Goal: Task Accomplishment & Management: Complete application form

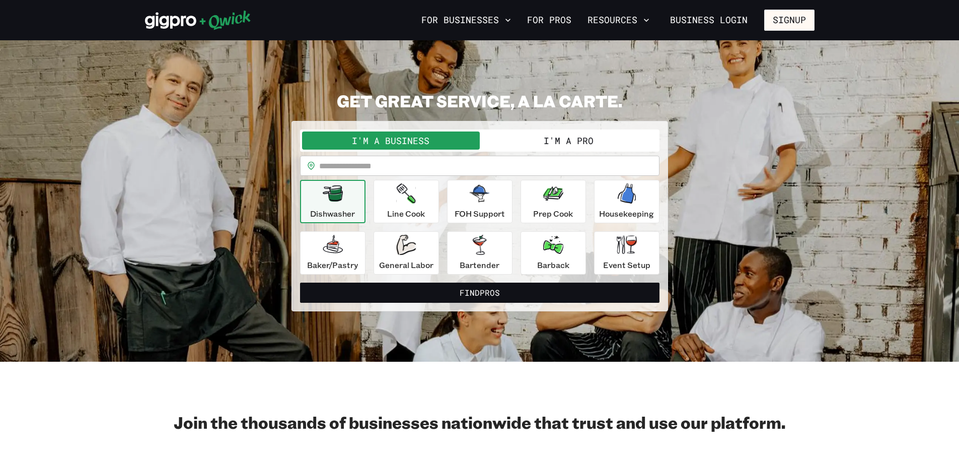
click at [597, 139] on button "I'm a Pro" at bounding box center [569, 140] width 178 height 18
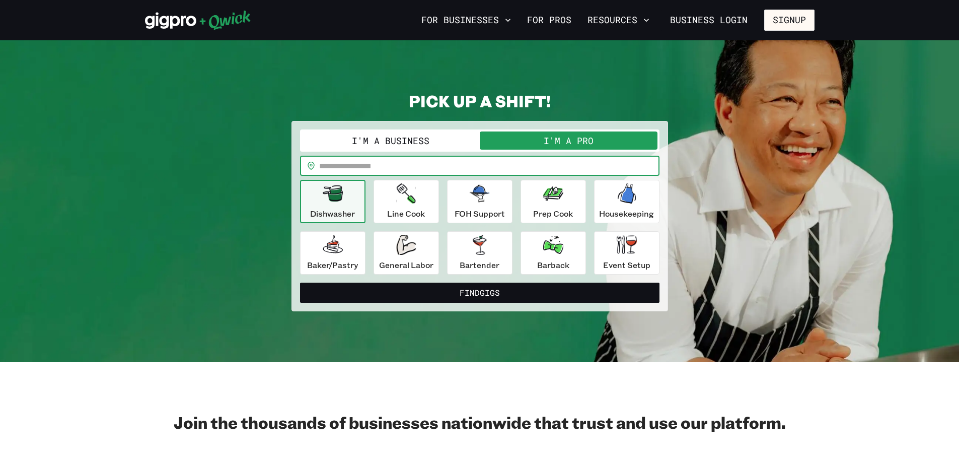
click at [393, 169] on input "text" at bounding box center [489, 166] width 340 height 20
type input "*****"
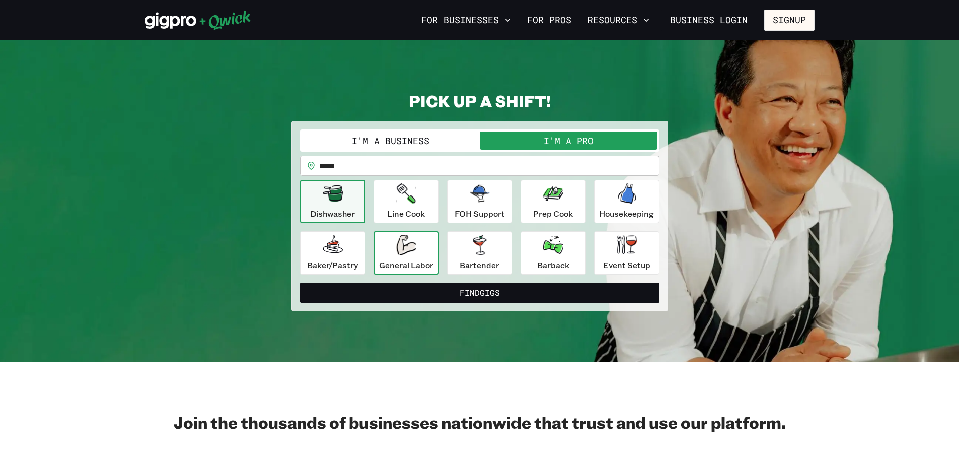
click at [409, 258] on div "General Labor" at bounding box center [406, 253] width 54 height 36
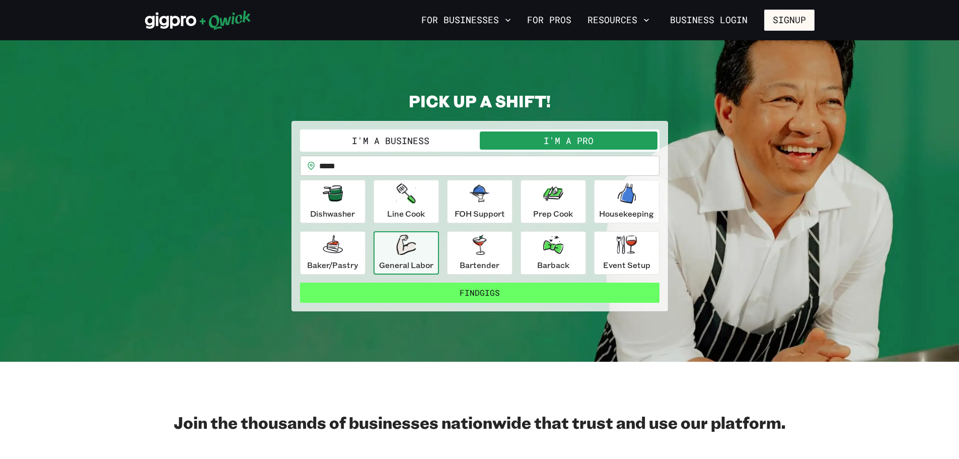
click at [427, 290] on button "Find Gigs" at bounding box center [479, 292] width 359 height 20
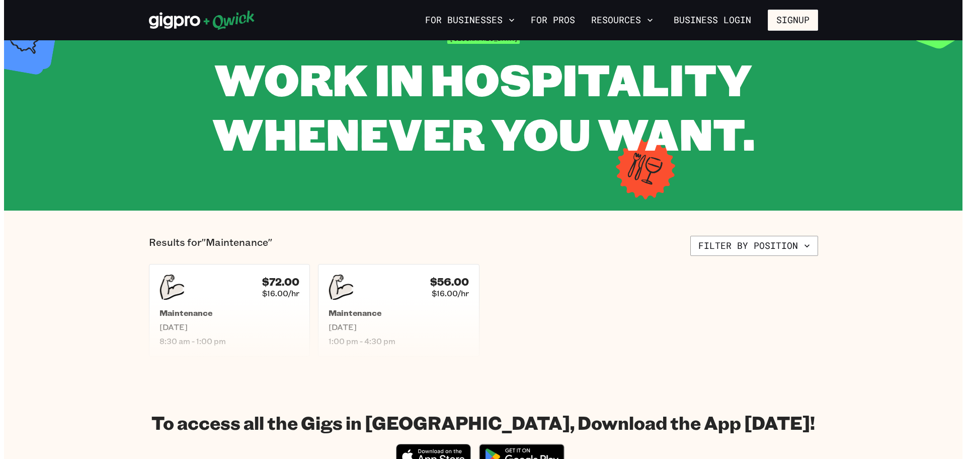
scroll to position [40, 0]
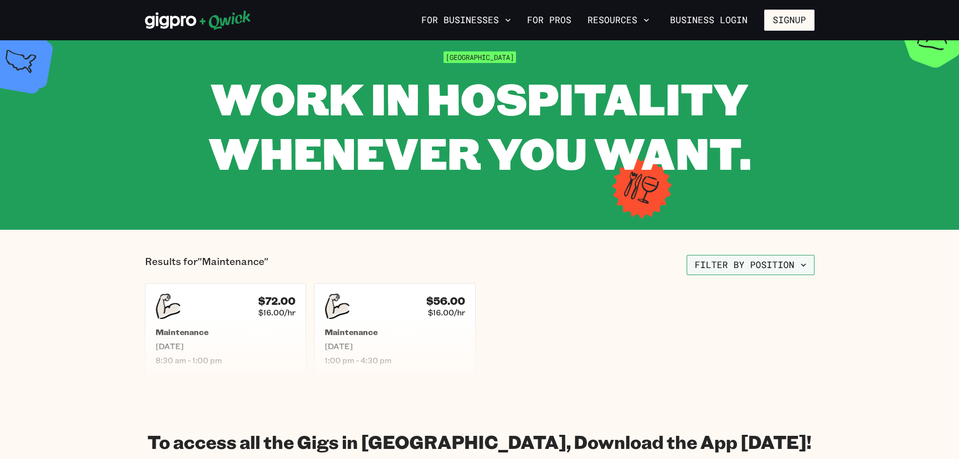
click at [709, 265] on button "Filter by position" at bounding box center [751, 265] width 128 height 20
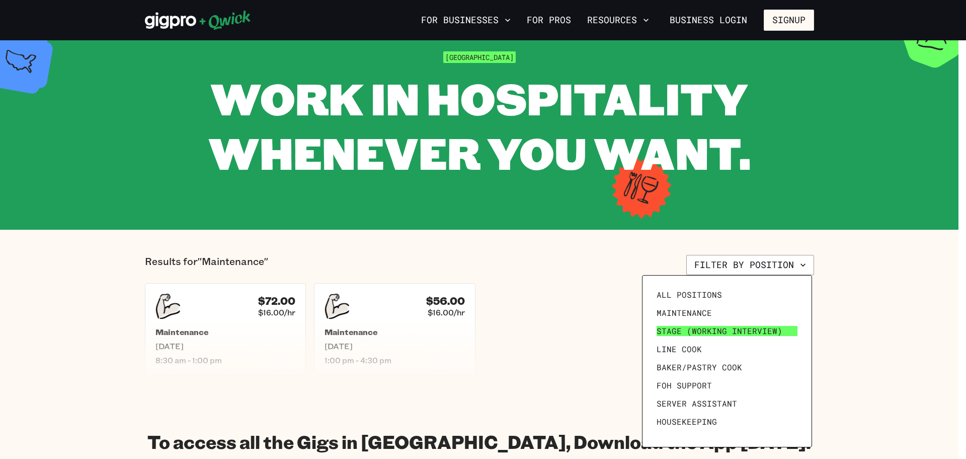
click at [706, 330] on span "Stage (working interview)" at bounding box center [720, 331] width 126 height 10
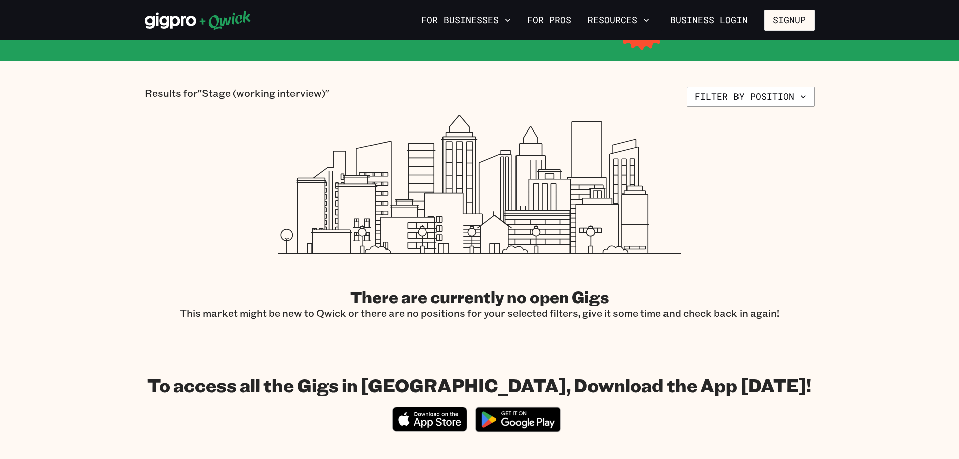
scroll to position [236, 0]
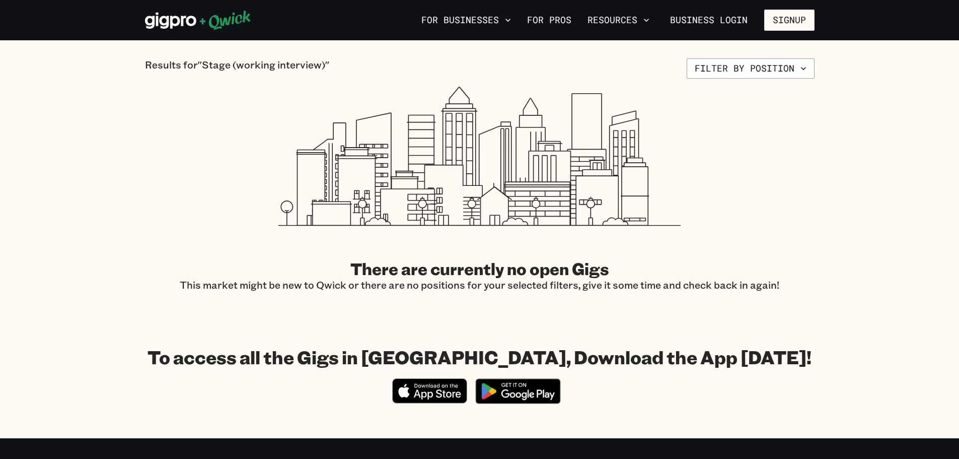
click at [532, 393] on img at bounding box center [518, 391] width 98 height 38
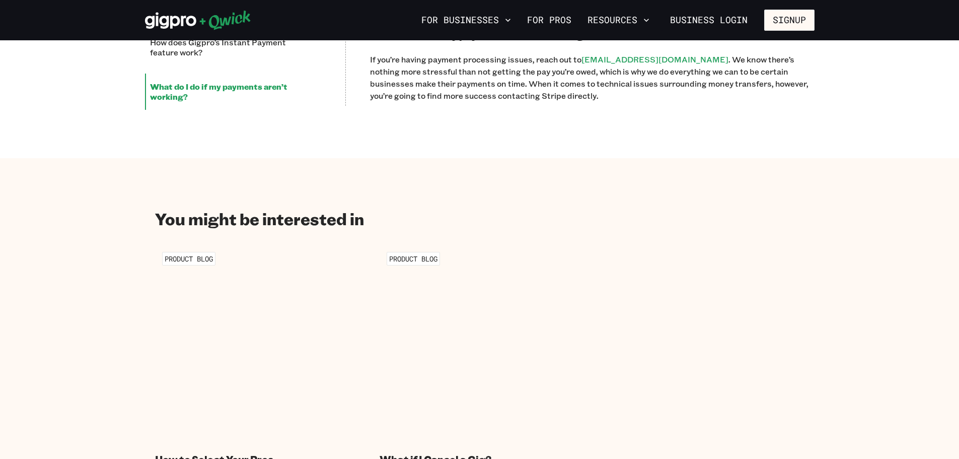
scroll to position [877, 0]
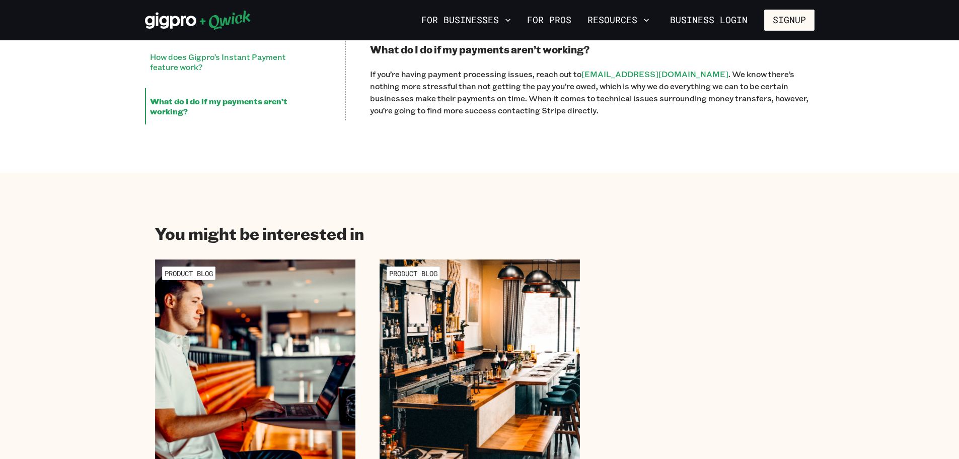
click at [187, 73] on li "How does Gigpro’s Instant Payment feature work?" at bounding box center [233, 62] width 176 height 36
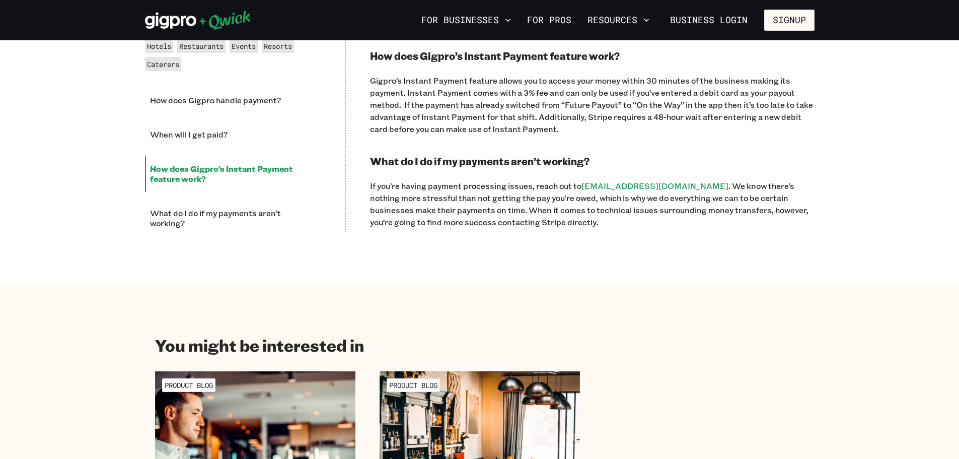
scroll to position [765, 0]
click at [205, 138] on li "When will I get paid?" at bounding box center [233, 135] width 176 height 26
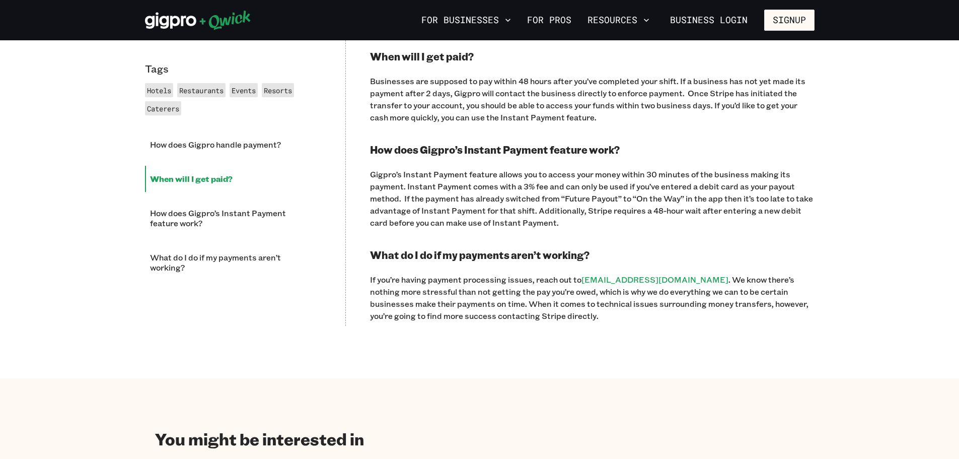
click at [215, 182] on li "When will I get paid?" at bounding box center [233, 179] width 176 height 26
click at [537, 24] on link "For Pros" at bounding box center [549, 20] width 52 height 17
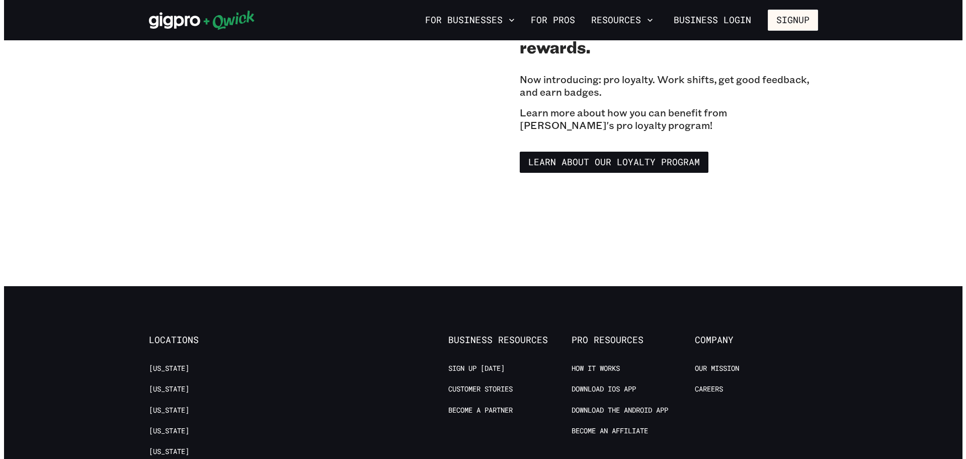
scroll to position [1872, 0]
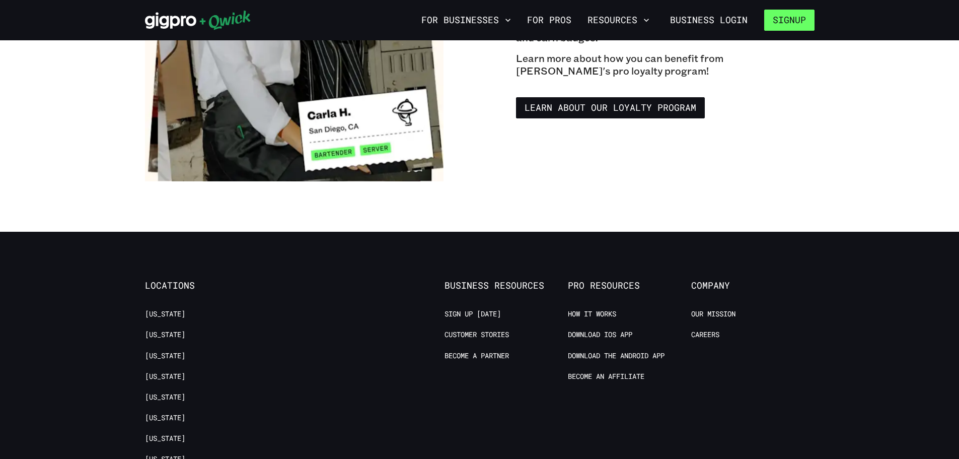
click at [781, 23] on button "Signup" at bounding box center [789, 20] width 50 height 21
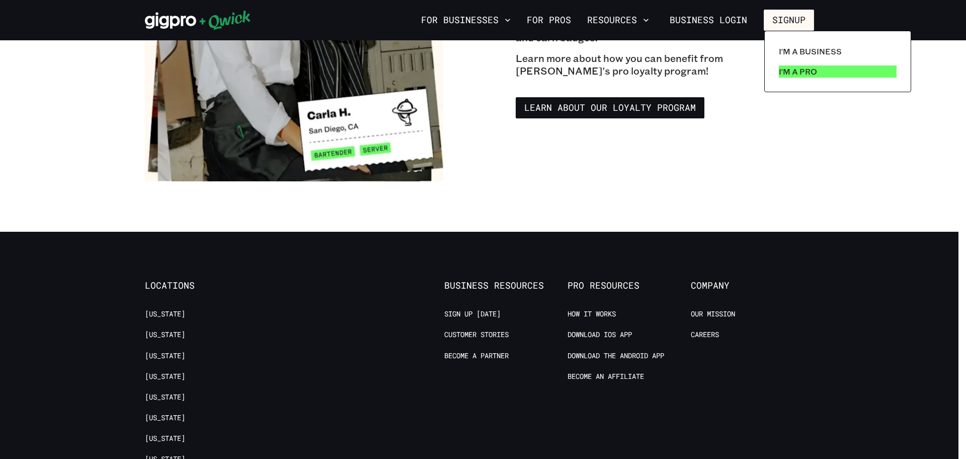
click at [784, 77] on p "I'm a Pro" at bounding box center [798, 71] width 38 height 12
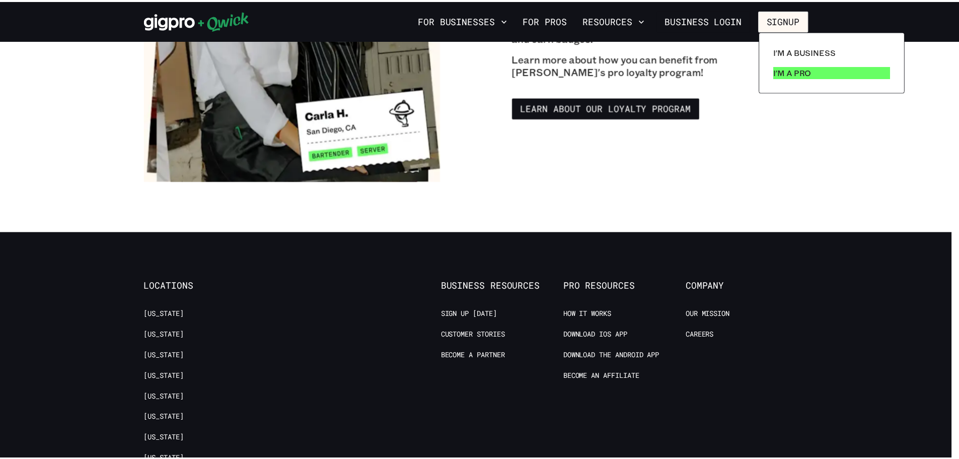
scroll to position [0, 0]
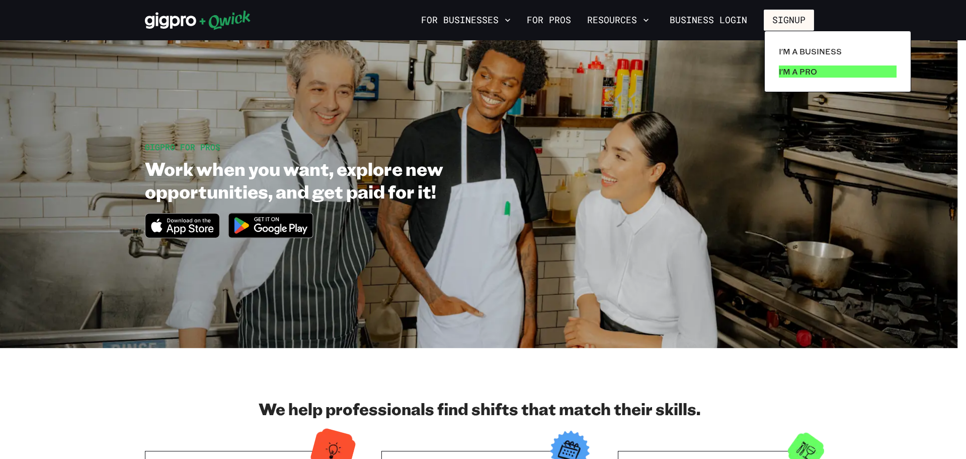
click at [816, 75] on p "I'm a Pro" at bounding box center [798, 71] width 38 height 12
click at [808, 72] on p "I'm a Pro" at bounding box center [798, 71] width 38 height 12
drag, startPoint x: 808, startPoint y: 72, endPoint x: 782, endPoint y: 70, distance: 26.7
click at [782, 70] on p "I'm a Pro" at bounding box center [798, 71] width 38 height 12
click at [559, 23] on div at bounding box center [483, 229] width 966 height 459
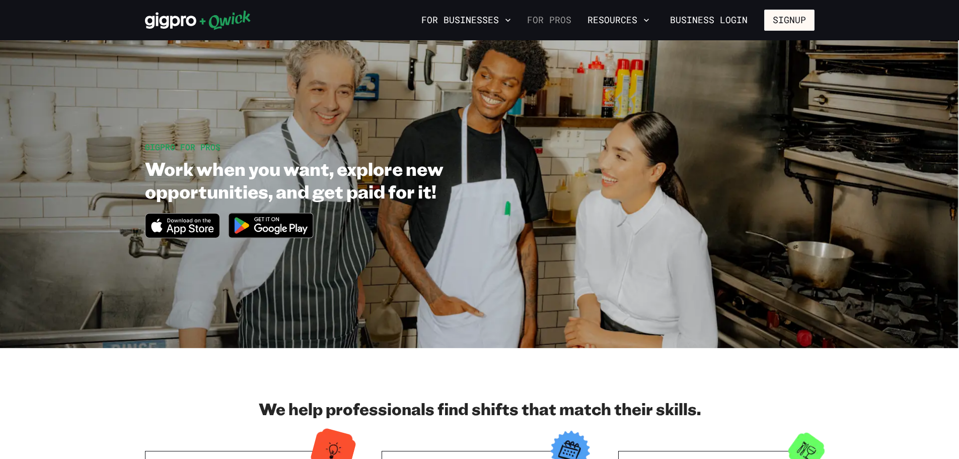
click at [559, 22] on link "For Pros" at bounding box center [549, 20] width 52 height 17
click at [261, 231] on img at bounding box center [271, 225] width 98 height 38
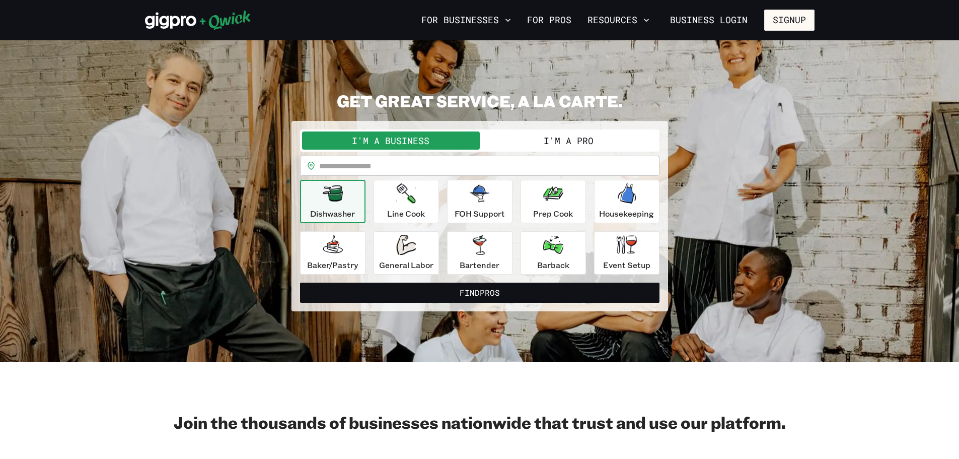
click at [617, 143] on button "I'm a Pro" at bounding box center [569, 140] width 178 height 18
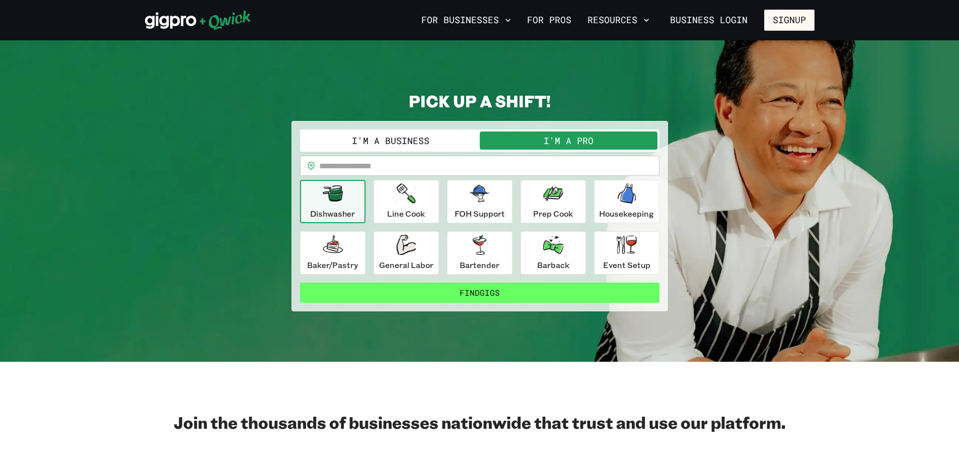
click at [522, 287] on button "Find Gigs" at bounding box center [479, 292] width 359 height 20
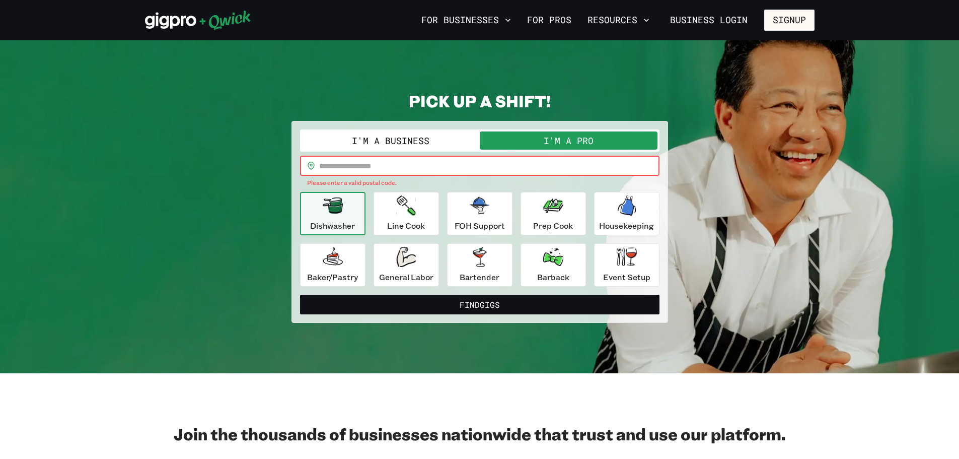
click at [395, 163] on input "text" at bounding box center [489, 166] width 340 height 20
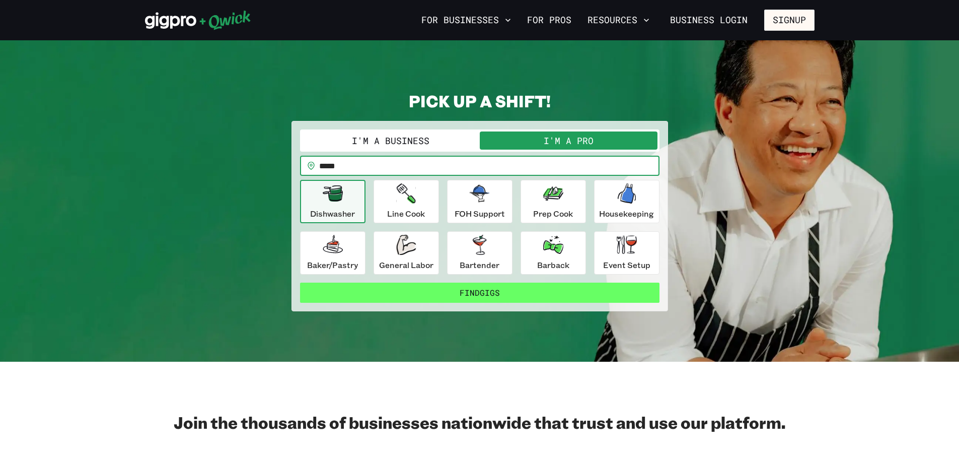
type input "*****"
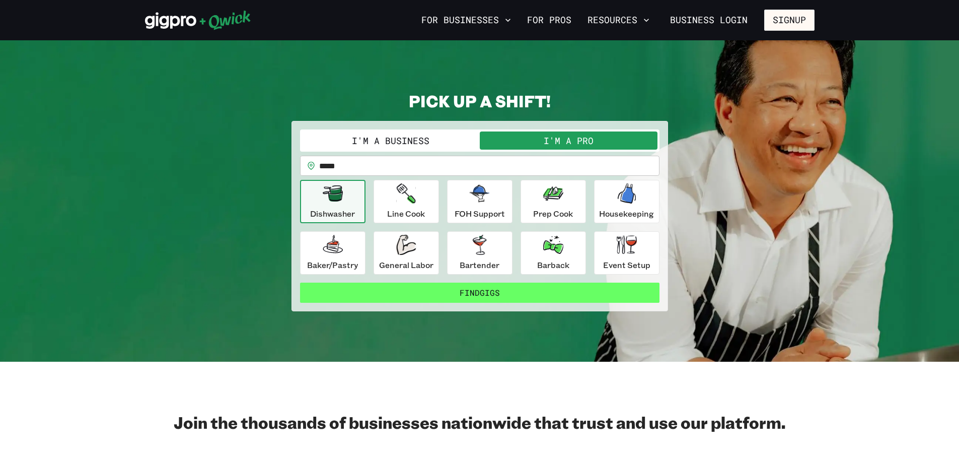
click at [526, 296] on button "Find Gigs" at bounding box center [479, 292] width 359 height 20
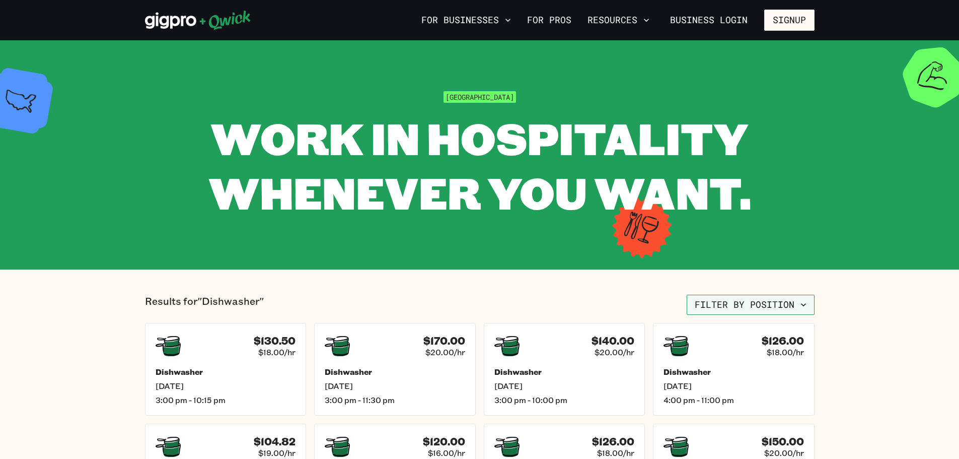
click at [740, 306] on button "Filter by position" at bounding box center [751, 304] width 128 height 20
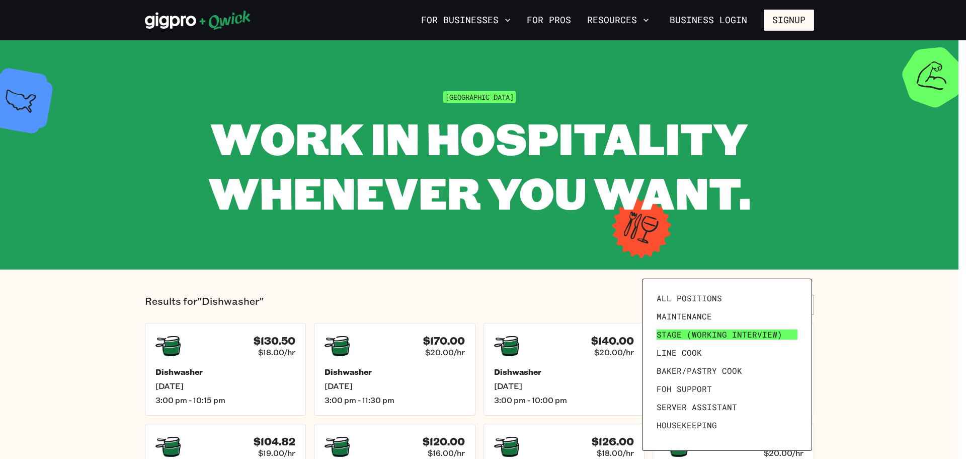
click at [723, 341] on link "Stage (working interview)" at bounding box center [727, 334] width 149 height 18
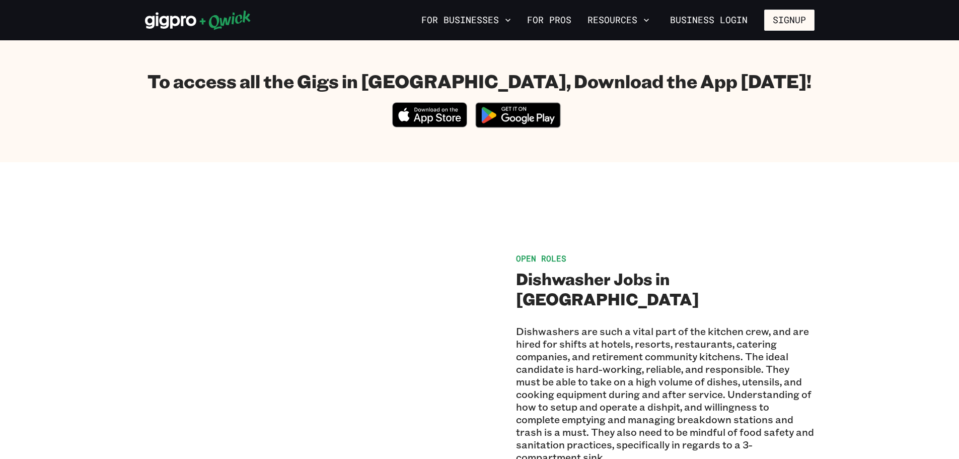
scroll to position [570, 0]
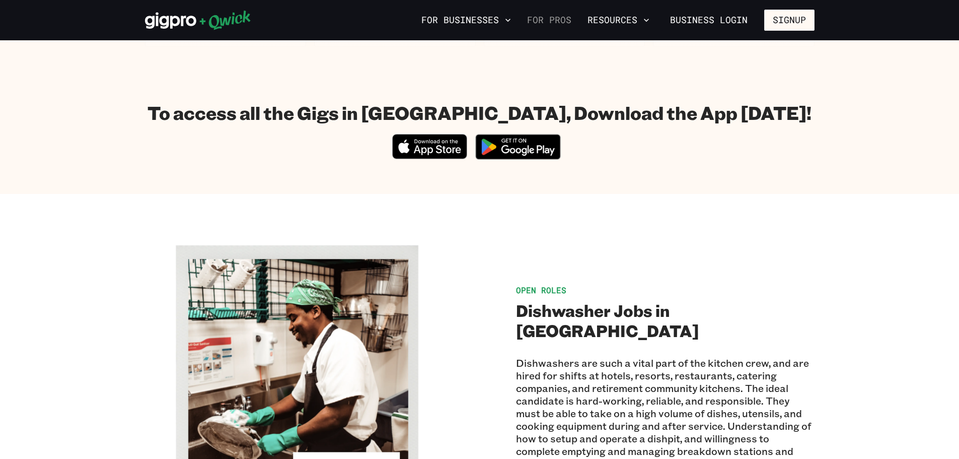
click at [552, 19] on link "For Pros" at bounding box center [549, 20] width 52 height 17
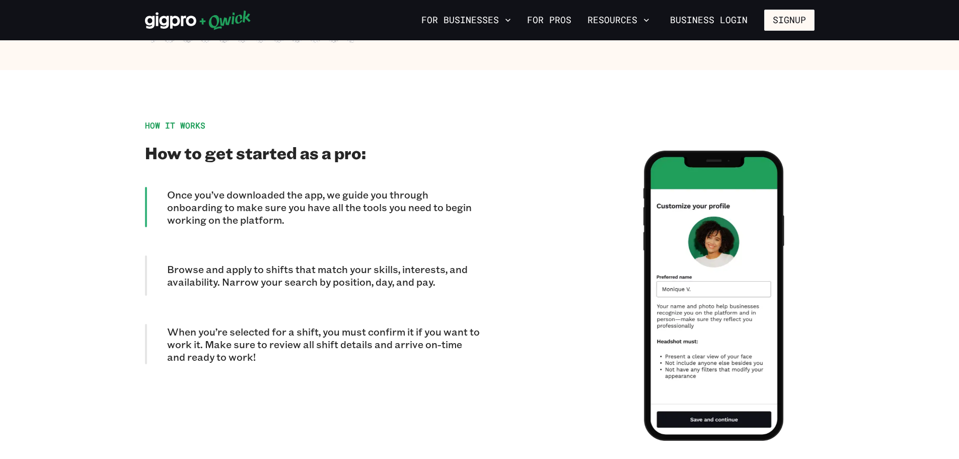
scroll to position [847, 0]
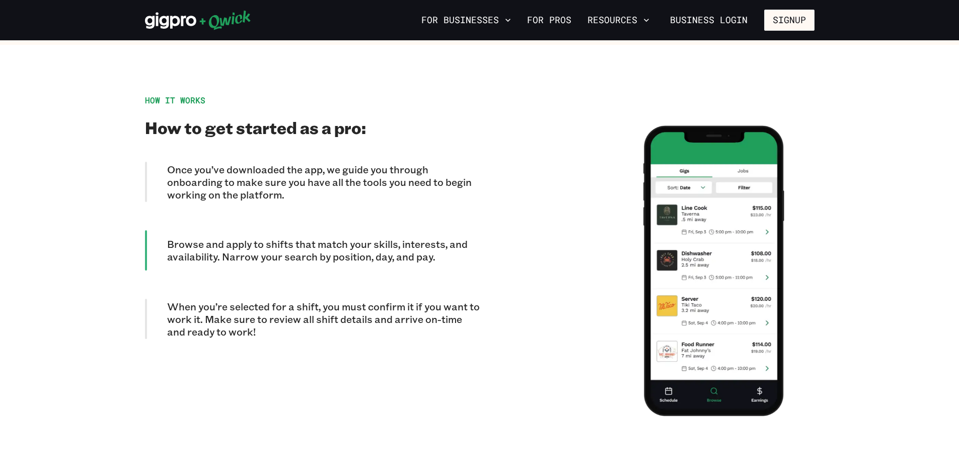
click at [693, 130] on img at bounding box center [713, 270] width 141 height 290
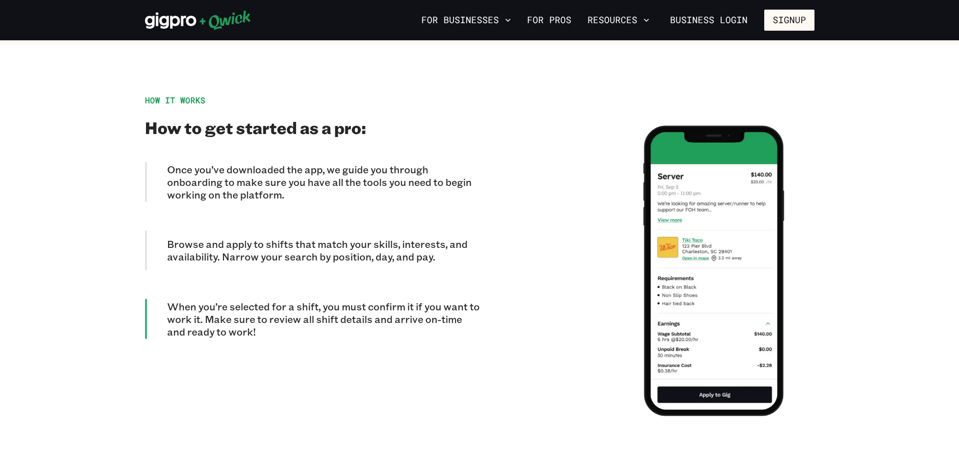
drag, startPoint x: 697, startPoint y: 122, endPoint x: 724, endPoint y: 386, distance: 265.6
click at [724, 386] on img at bounding box center [713, 270] width 141 height 290
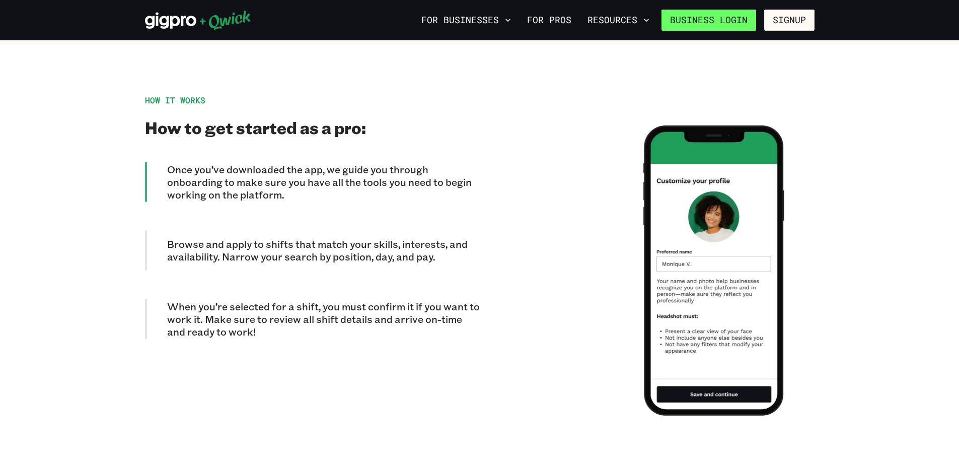
click at [701, 22] on link "Business Login" at bounding box center [708, 20] width 95 height 21
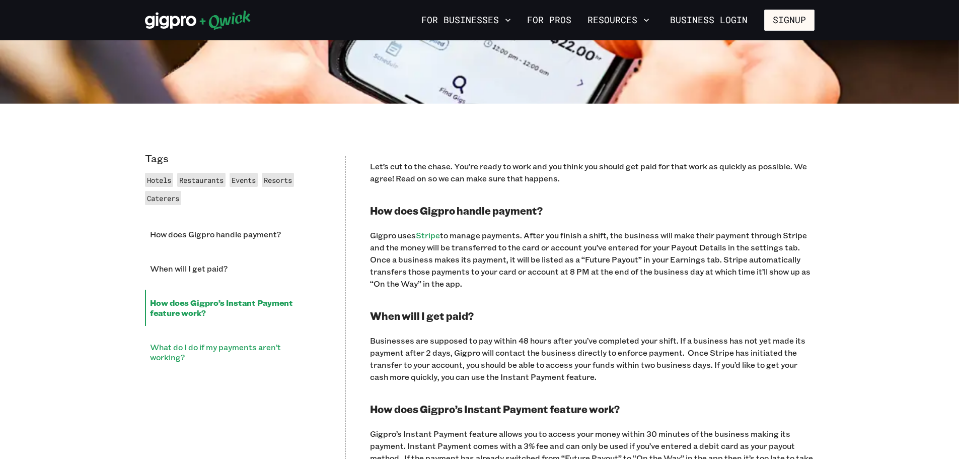
click at [262, 346] on li "What do I do if my payments aren’t working?" at bounding box center [233, 352] width 176 height 36
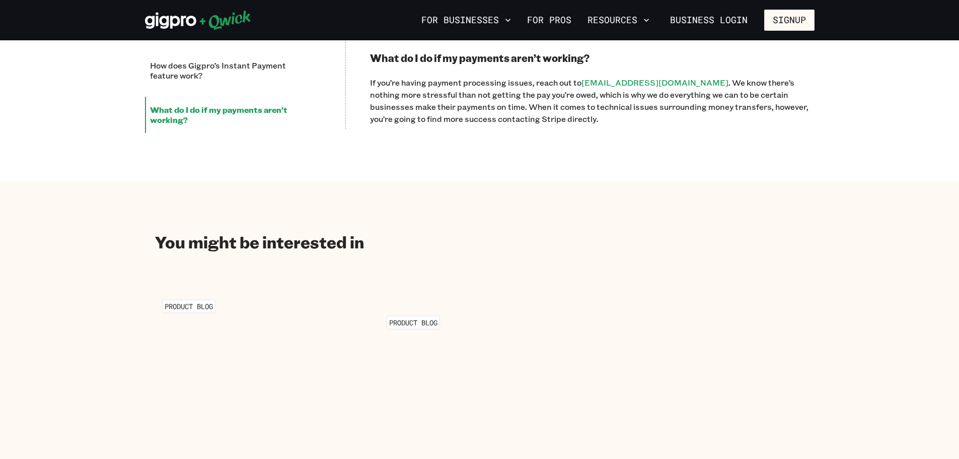
scroll to position [870, 0]
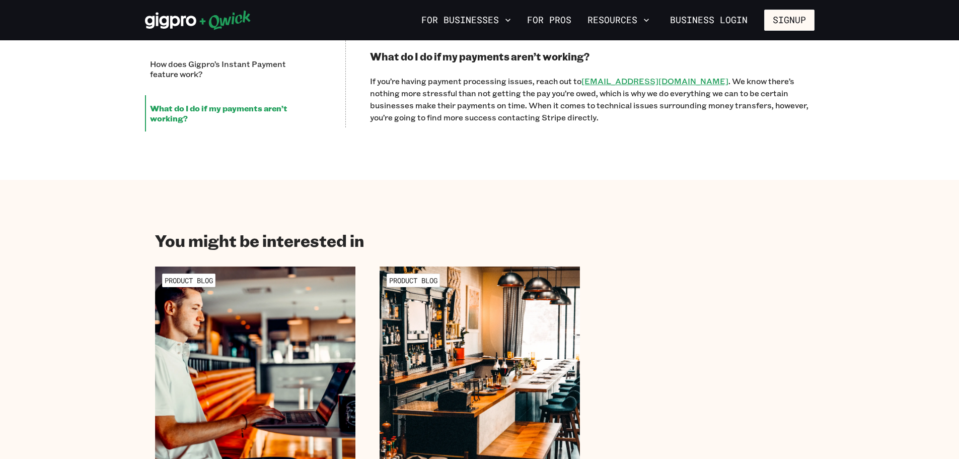
click at [621, 83] on link "support@stripe.com" at bounding box center [654, 80] width 147 height 11
click at [633, 83] on link "[EMAIL_ADDRESS][DOMAIN_NAME]" at bounding box center [654, 80] width 147 height 11
click at [241, 68] on li "How does Gigpro’s Instant Payment feature work?" at bounding box center [233, 69] width 176 height 36
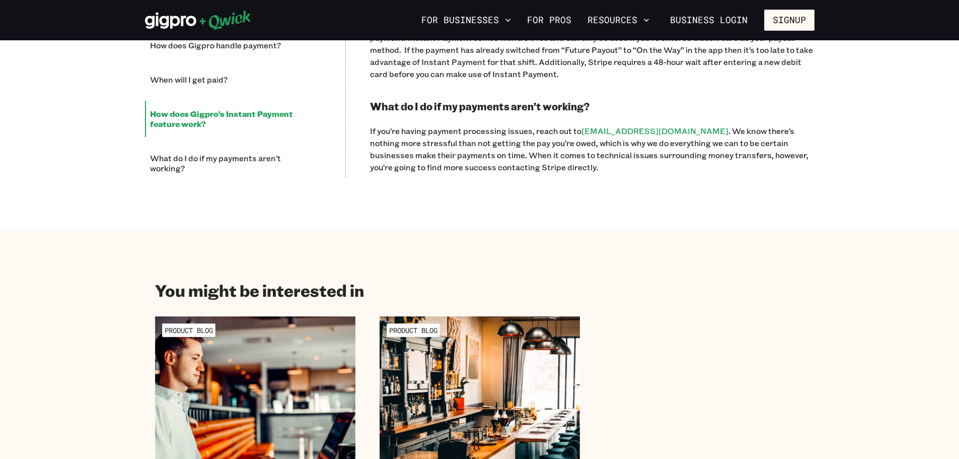
scroll to position [765, 0]
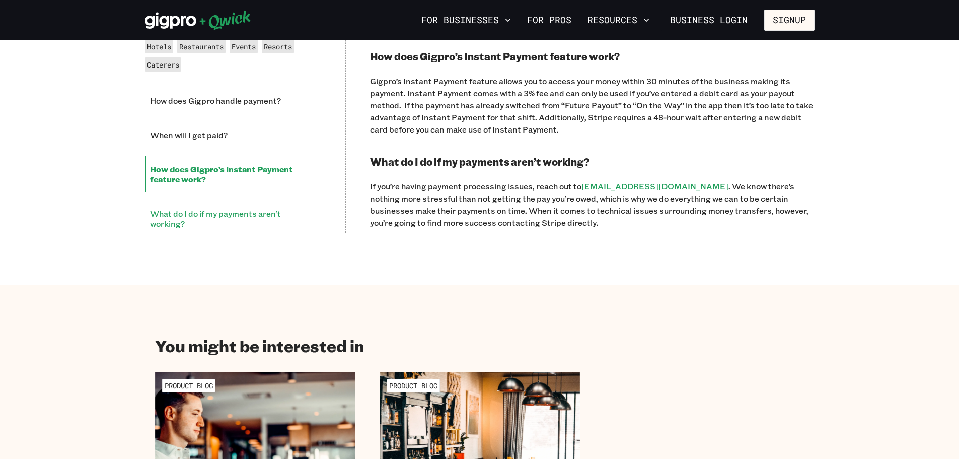
click at [222, 213] on li "What do I do if my payments aren’t working?" at bounding box center [233, 218] width 176 height 36
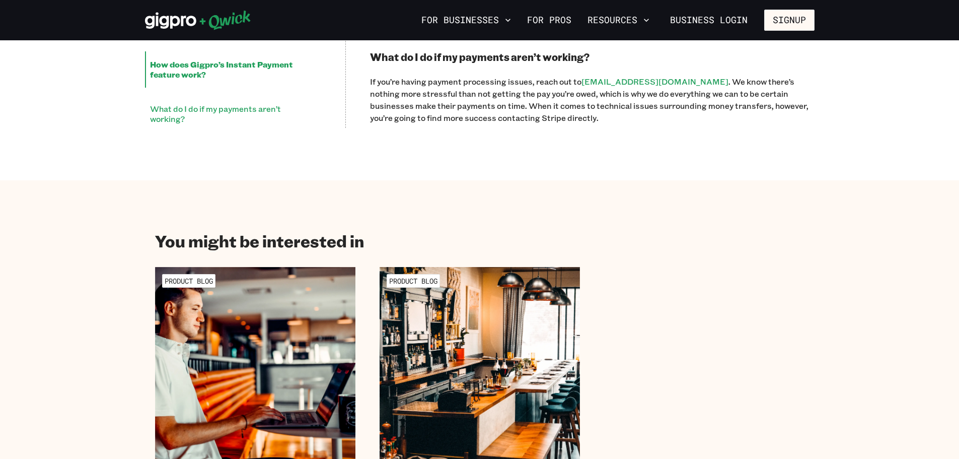
scroll to position [870, 0]
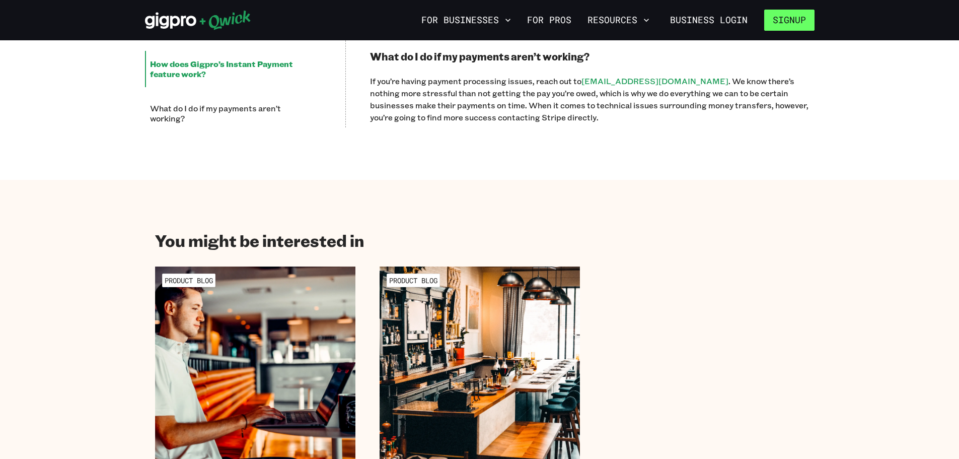
click at [783, 19] on button "Signup" at bounding box center [789, 20] width 50 height 21
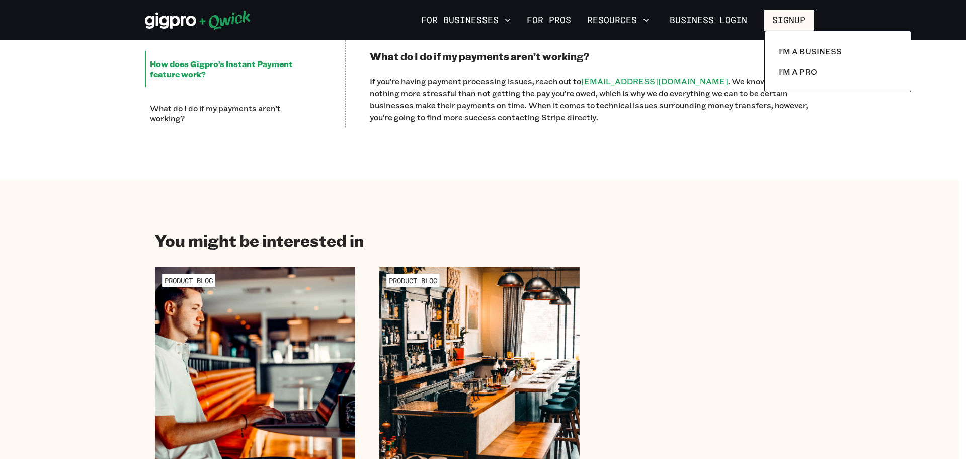
click at [600, 85] on div at bounding box center [483, 229] width 966 height 459
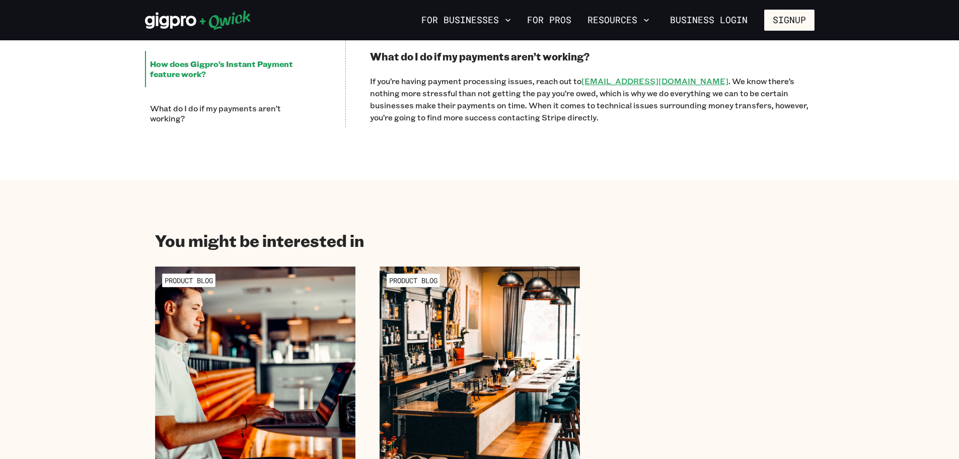
click at [604, 82] on link "[EMAIL_ADDRESS][DOMAIN_NAME]" at bounding box center [654, 80] width 147 height 11
click at [725, 16] on link "Business Login" at bounding box center [708, 20] width 95 height 21
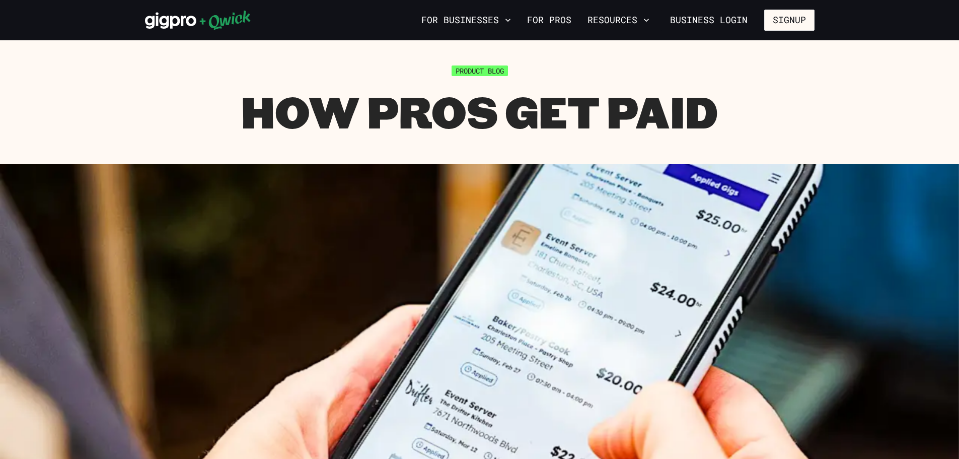
scroll to position [412, 0]
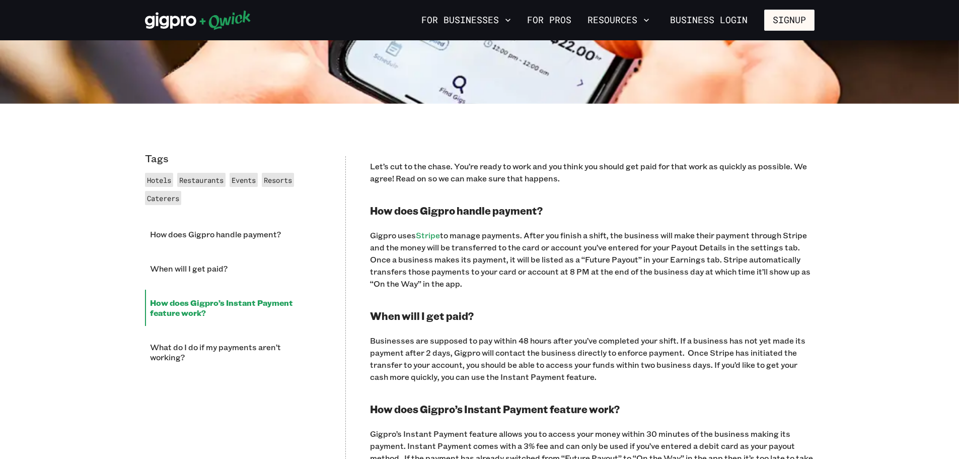
click at [444, 281] on p "Gigpro uses Stripe to manage payments. After you finish a shift, the business w…" at bounding box center [592, 259] width 444 height 60
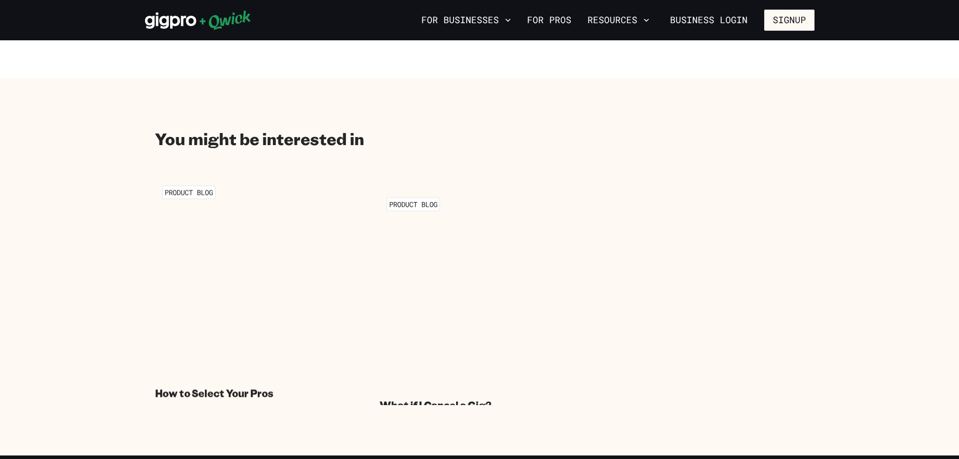
scroll to position [1032, 0]
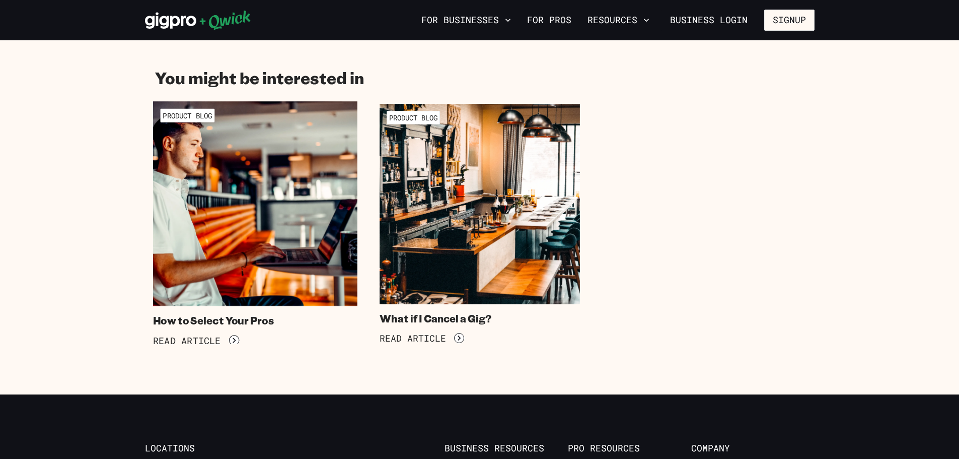
click at [181, 115] on span "Product Blog" at bounding box center [187, 115] width 54 height 14
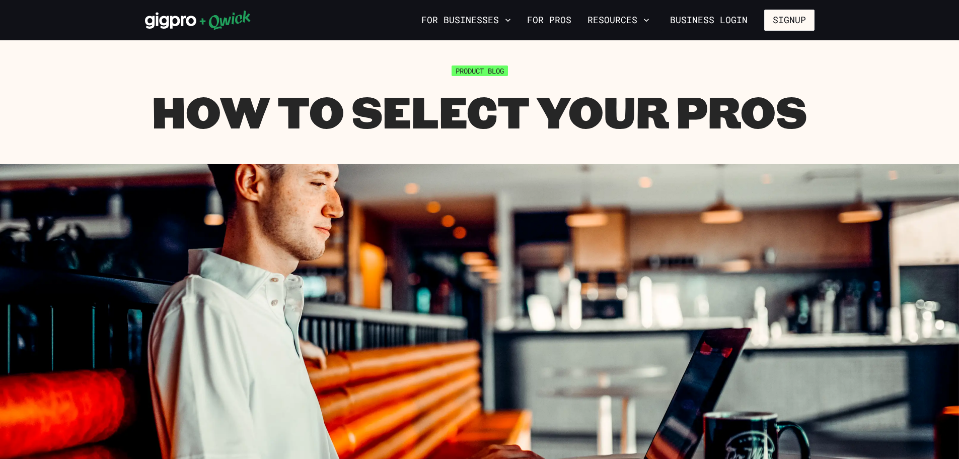
click at [489, 72] on span "Product Blog" at bounding box center [479, 70] width 56 height 11
drag, startPoint x: 963, startPoint y: 59, endPoint x: 789, endPoint y: 22, distance: 177.6
click at [789, 22] on button "Signup" at bounding box center [789, 20] width 50 height 21
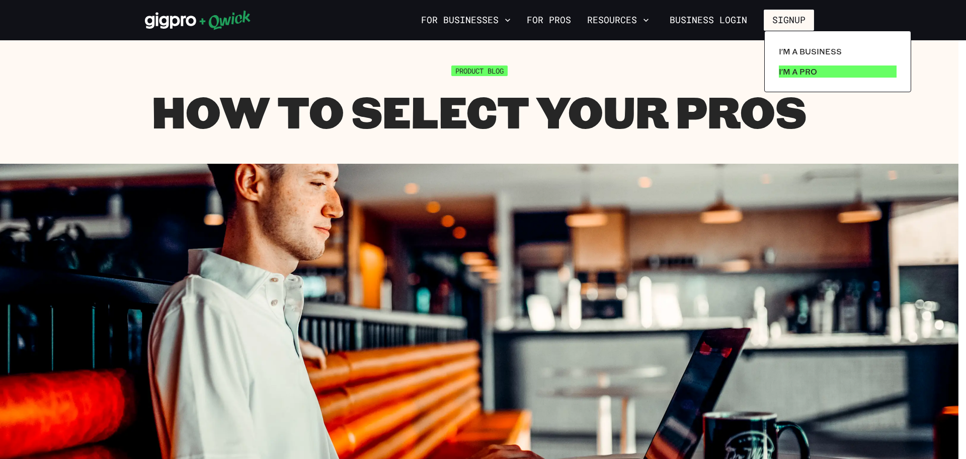
click at [794, 77] on p "I'm a Pro" at bounding box center [798, 71] width 38 height 12
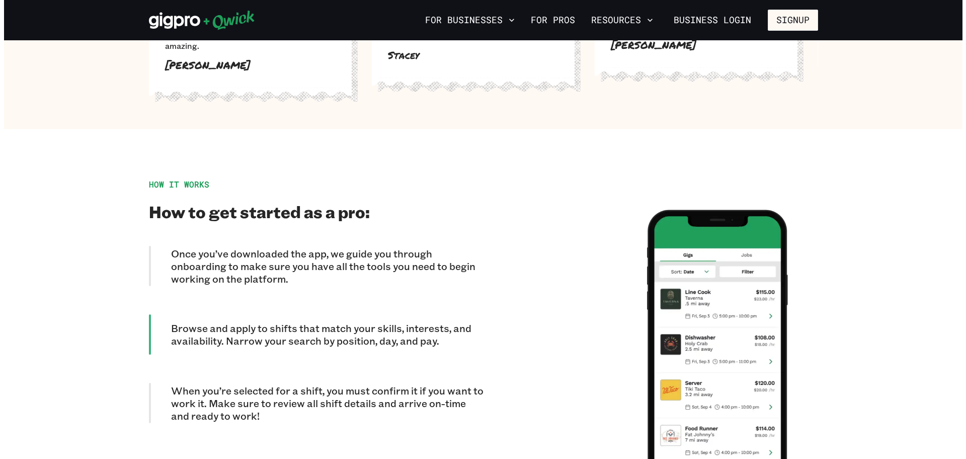
scroll to position [865, 0]
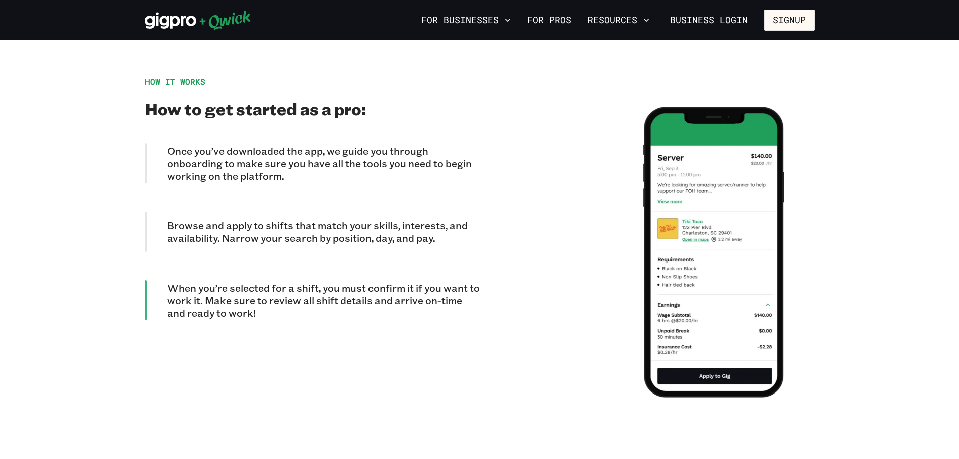
click at [719, 124] on img at bounding box center [713, 252] width 141 height 290
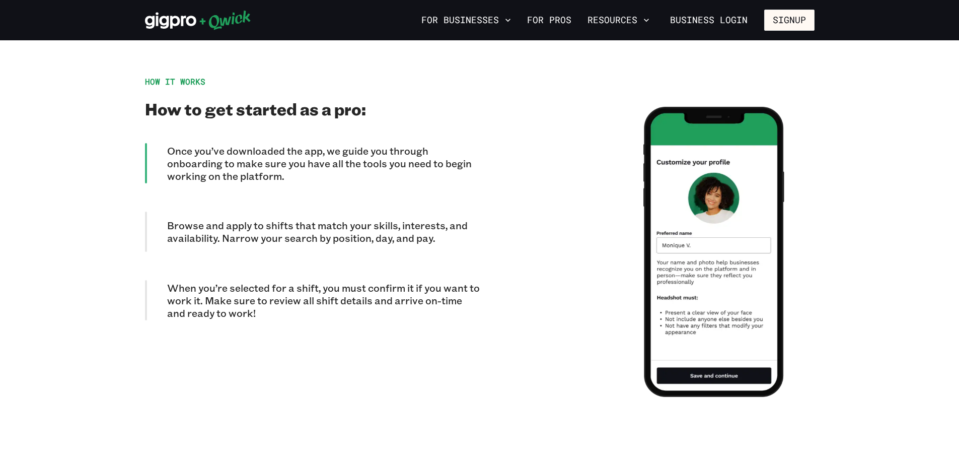
click at [744, 122] on img at bounding box center [713, 252] width 141 height 290
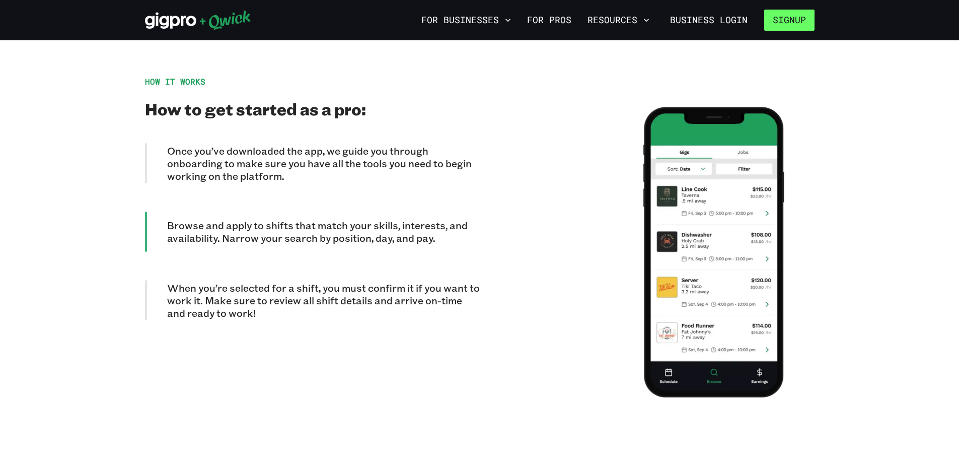
drag, startPoint x: 762, startPoint y: 114, endPoint x: 787, endPoint y: 23, distance: 94.4
click at [787, 23] on button "Signup" at bounding box center [789, 20] width 50 height 21
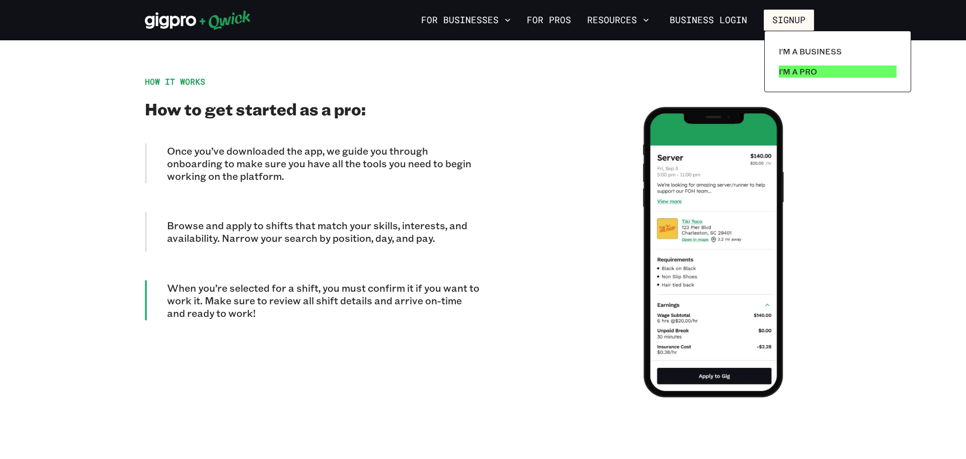
click at [787, 74] on p "I'm a Pro" at bounding box center [798, 71] width 38 height 12
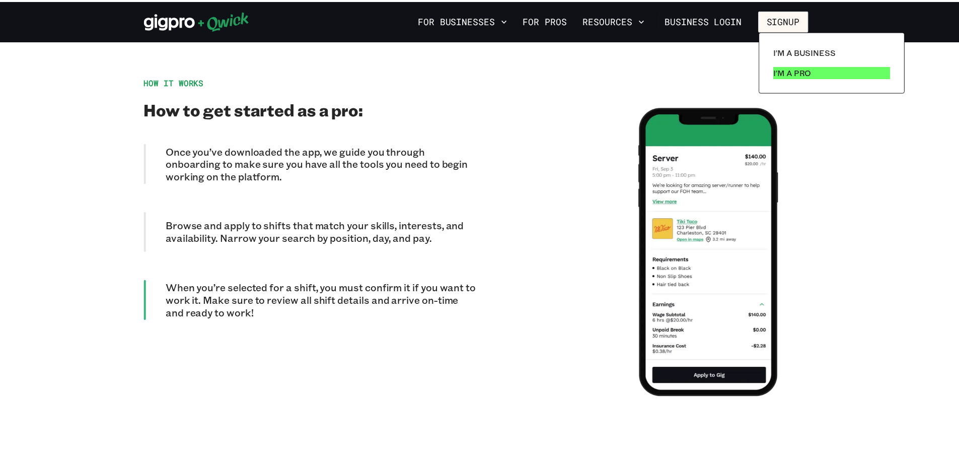
scroll to position [0, 0]
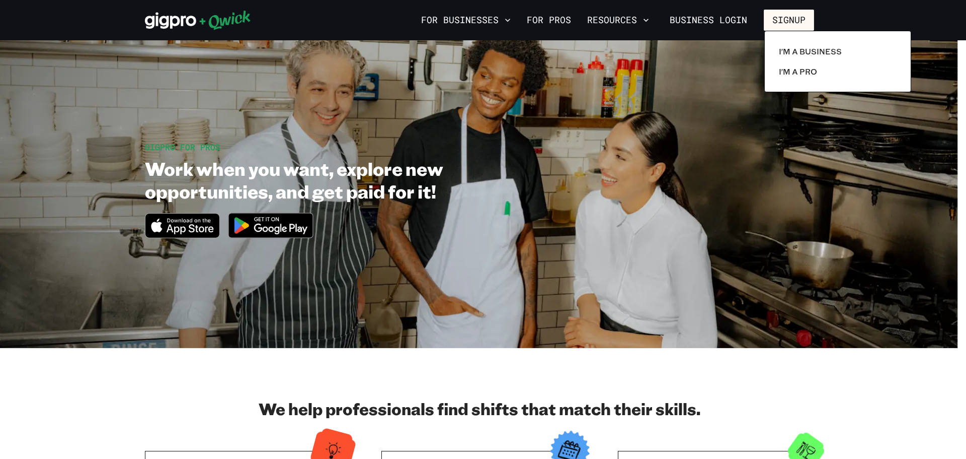
drag, startPoint x: 961, startPoint y: 74, endPoint x: 962, endPoint y: 81, distance: 6.1
click at [958, 92] on div at bounding box center [483, 229] width 966 height 459
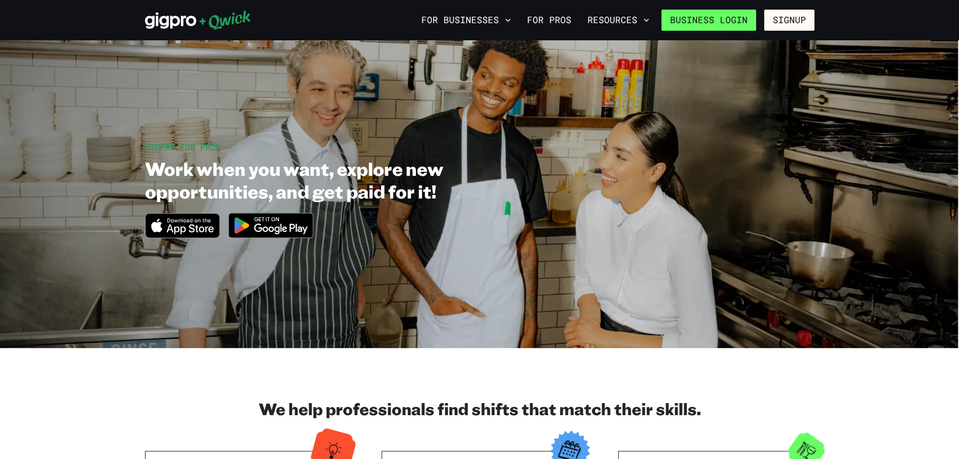
click at [687, 18] on link "Business Login" at bounding box center [708, 20] width 95 height 21
